Goal: Navigation & Orientation: Understand site structure

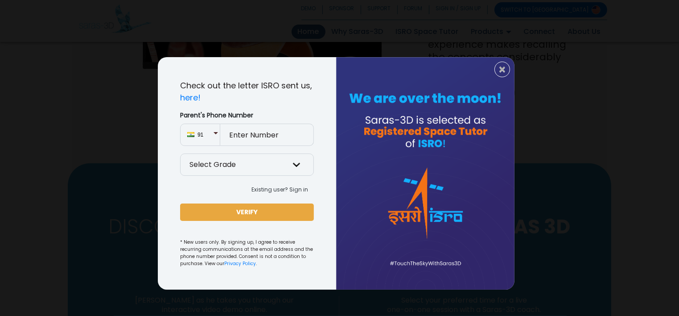
scroll to position [1033, 0]
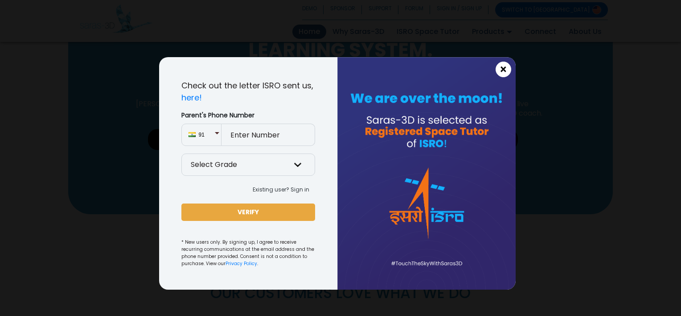
click at [501, 70] on span "×" at bounding box center [504, 70] width 8 height 12
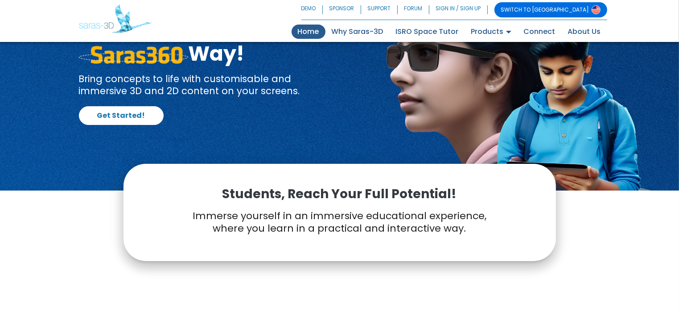
scroll to position [0, 0]
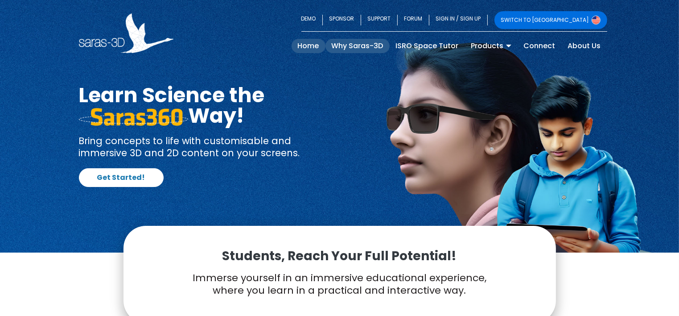
click at [368, 43] on link "Why Saras-3D" at bounding box center [358, 46] width 64 height 14
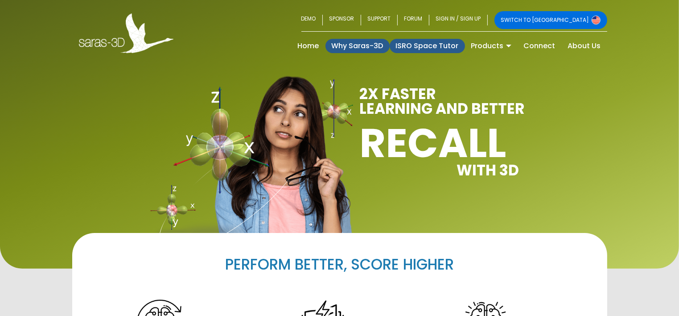
click at [418, 47] on link "ISRO Space Tutor" at bounding box center [427, 46] width 75 height 14
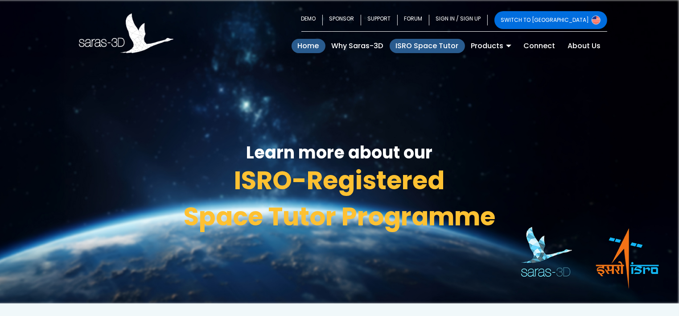
click at [304, 47] on link "Home (current)" at bounding box center [309, 46] width 34 height 14
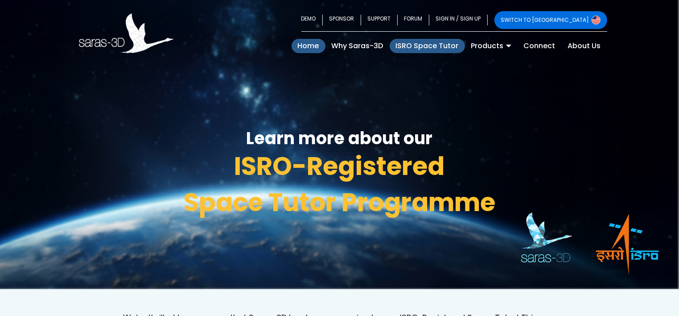
scroll to position [14, 0]
